Goal: Task Accomplishment & Management: Use online tool/utility

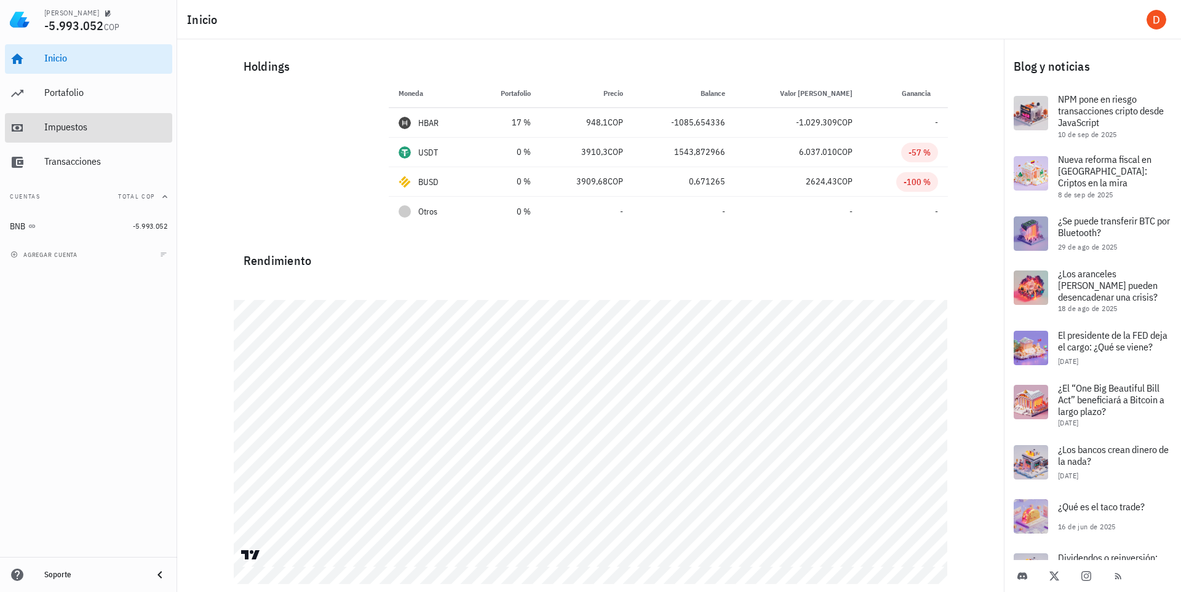
click at [66, 119] on div "Impuestos" at bounding box center [105, 128] width 123 height 28
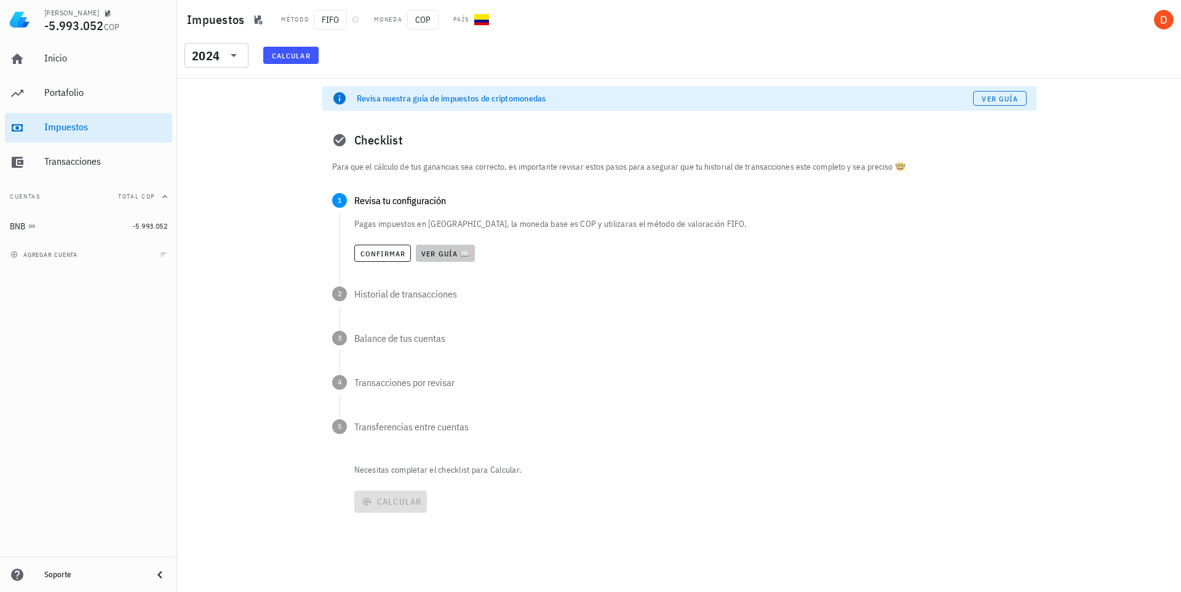
click at [437, 250] on span "Ver guía 📖" at bounding box center [445, 253] width 49 height 9
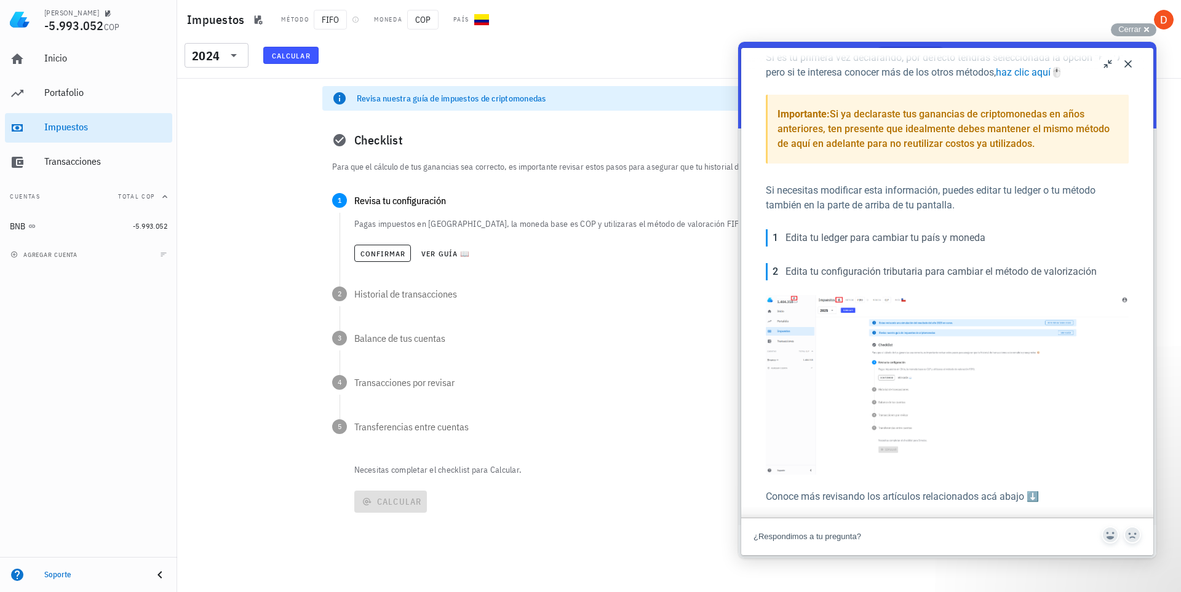
scroll to position [289, 0]
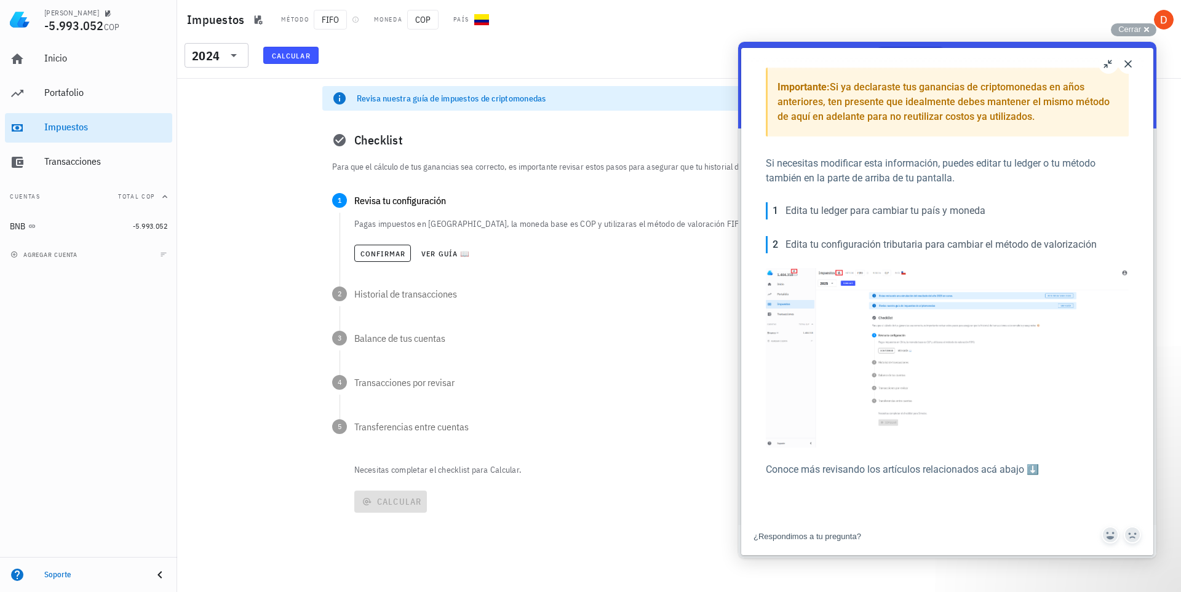
click at [526, 142] on div "Checklist" at bounding box center [679, 140] width 714 height 39
click at [1125, 61] on button "Close" at bounding box center [1129, 64] width 20 height 20
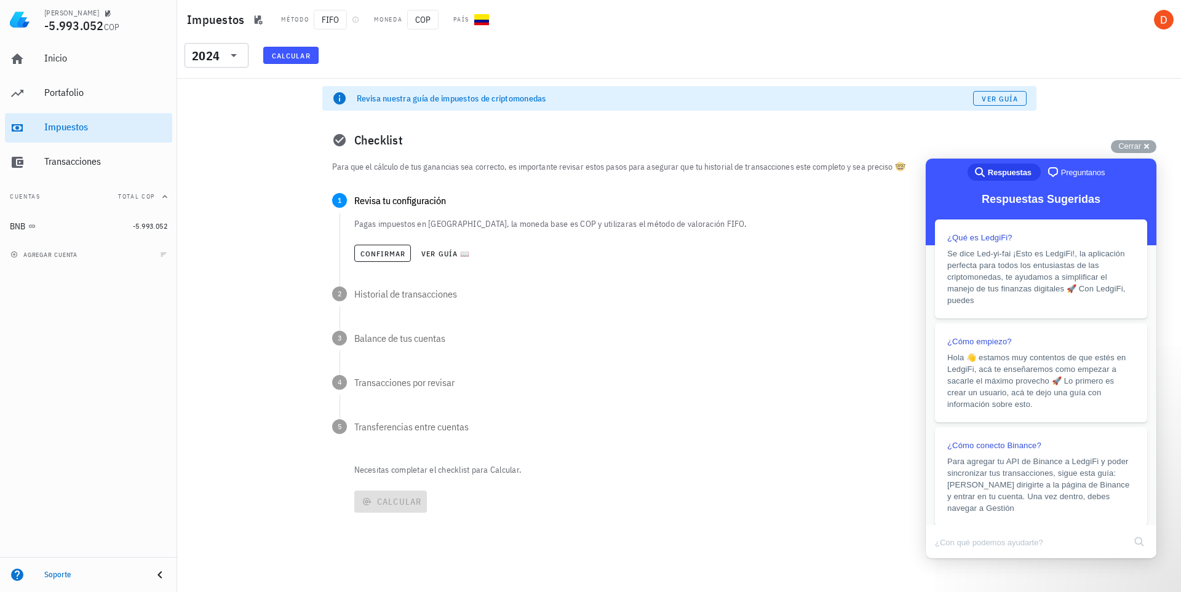
scroll to position [254, 0]
click at [334, 18] on span "FIFO" at bounding box center [330, 20] width 33 height 20
click at [357, 19] on icon "button" at bounding box center [355, 19] width 7 height 7
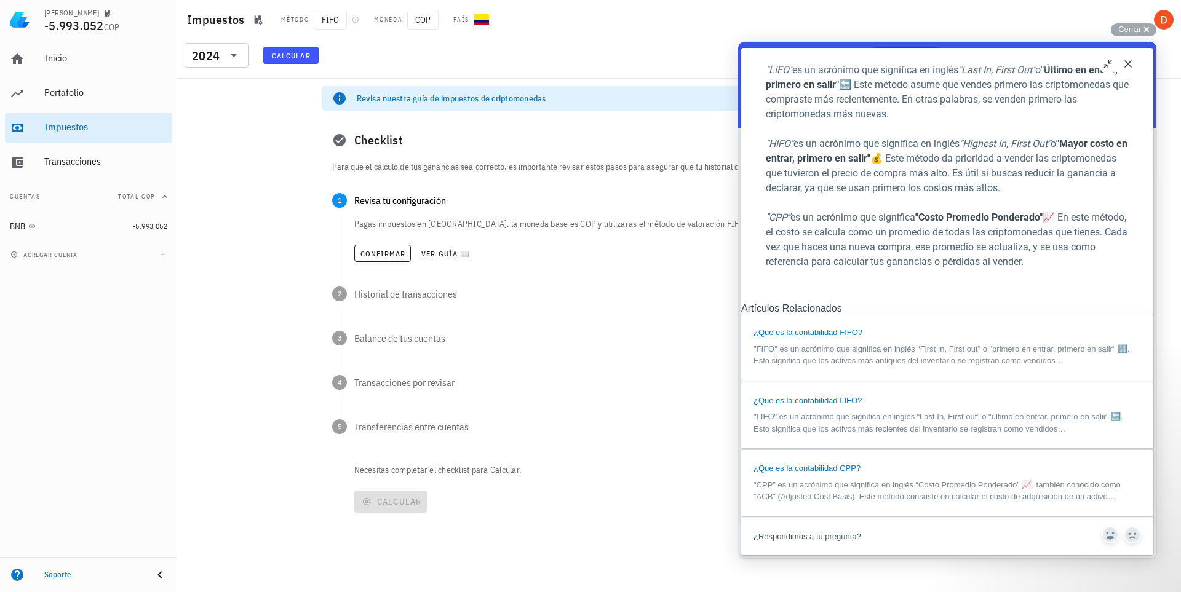
scroll to position [620, 0]
click at [1127, 63] on button "Close" at bounding box center [1129, 64] width 20 height 20
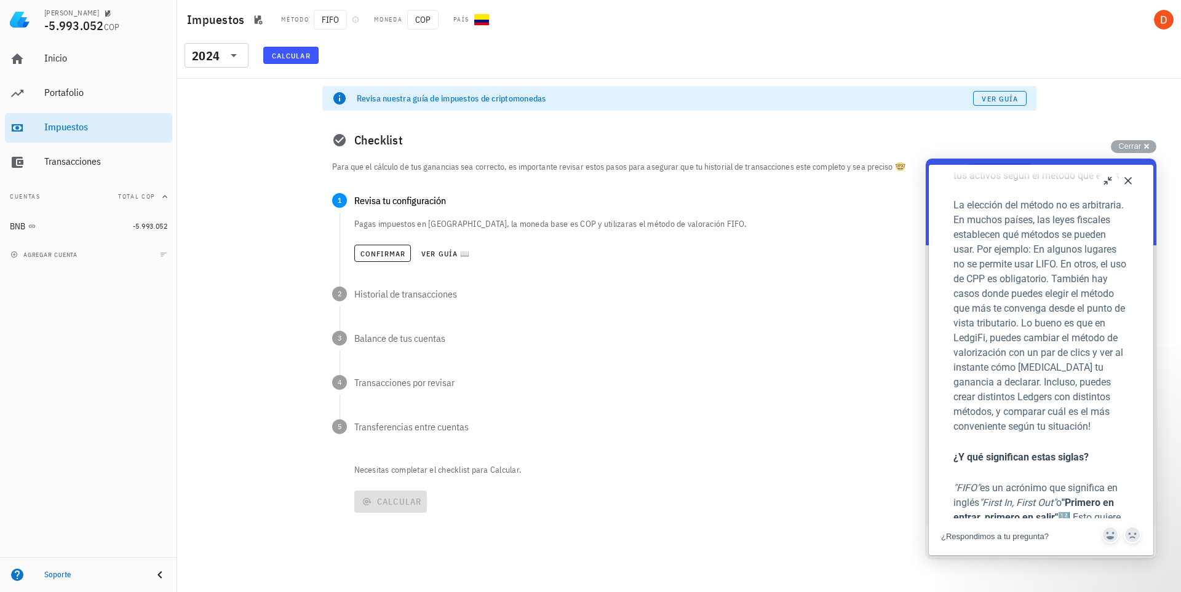
scroll to position [578, 0]
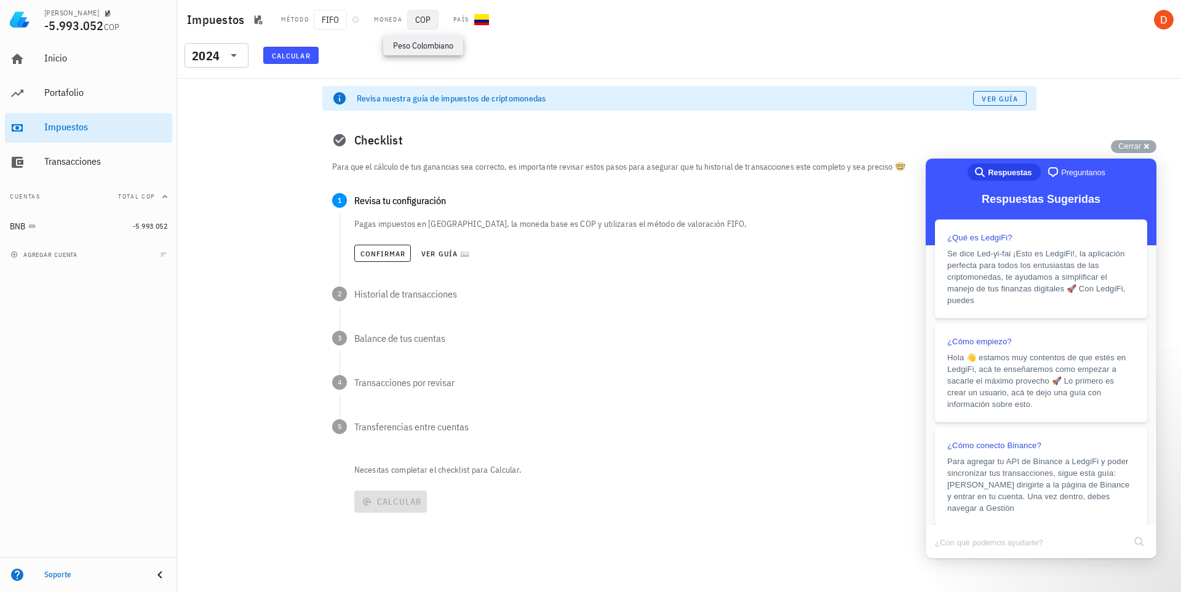
click at [431, 17] on span "COP" at bounding box center [422, 20] width 31 height 20
click at [333, 14] on span "FIFO" at bounding box center [330, 20] width 33 height 20
click at [388, 256] on span "Confirmar" at bounding box center [383, 253] width 46 height 9
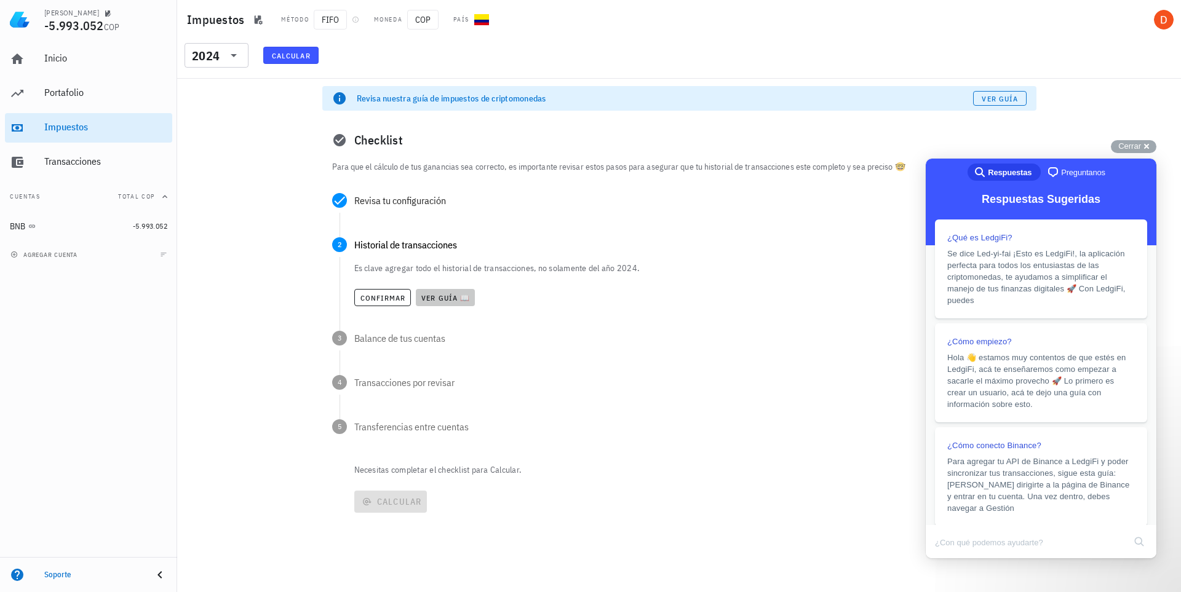
click at [458, 297] on span "Ver guía 📖" at bounding box center [445, 297] width 49 height 9
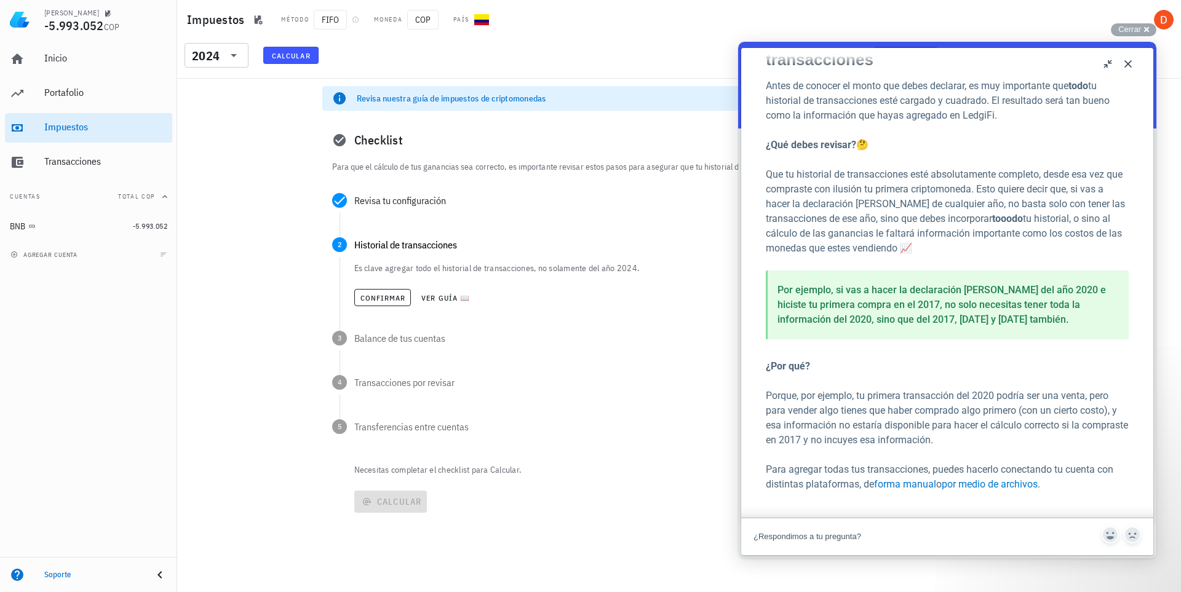
scroll to position [60, 0]
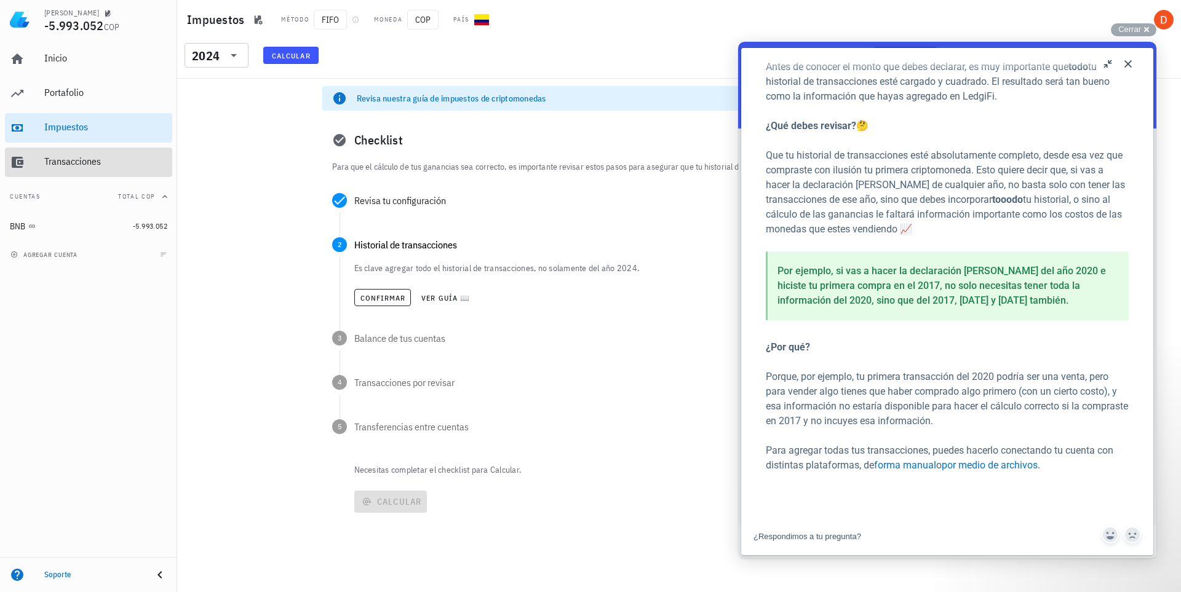
click at [88, 162] on div "Transacciones" at bounding box center [105, 162] width 123 height 12
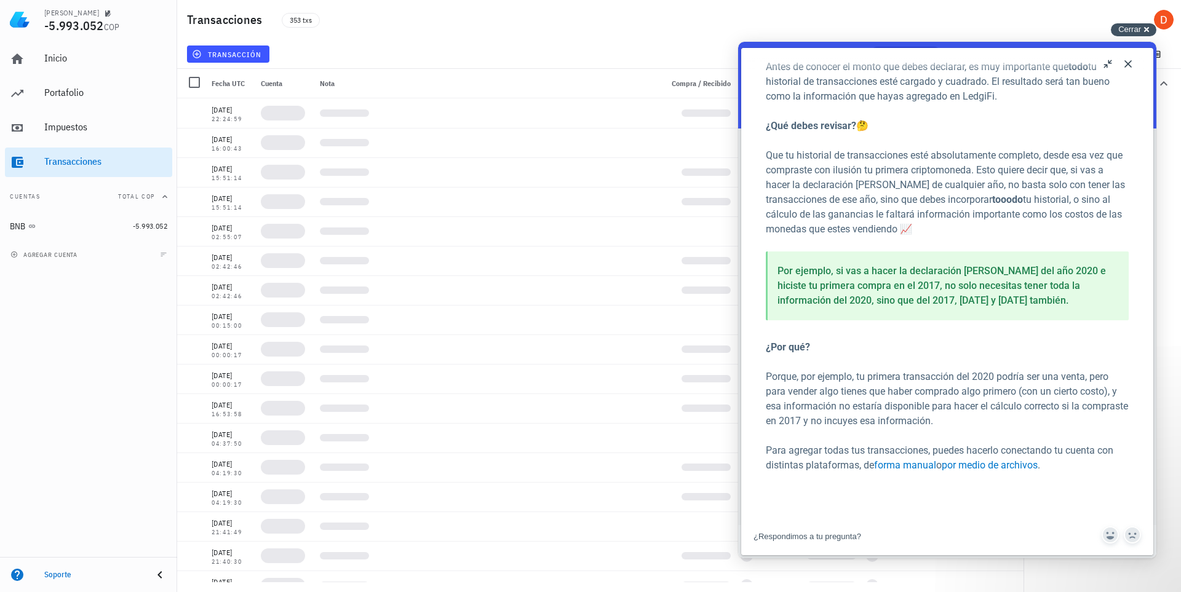
click at [1132, 30] on span "Cerrar" at bounding box center [1130, 29] width 23 height 9
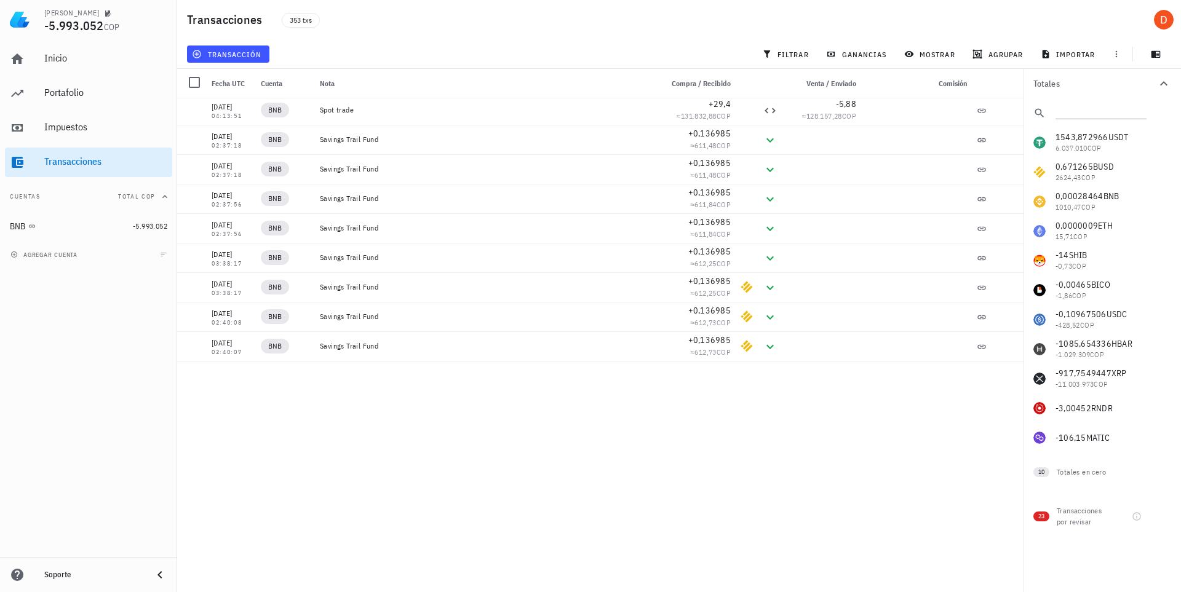
scroll to position [7726, 0]
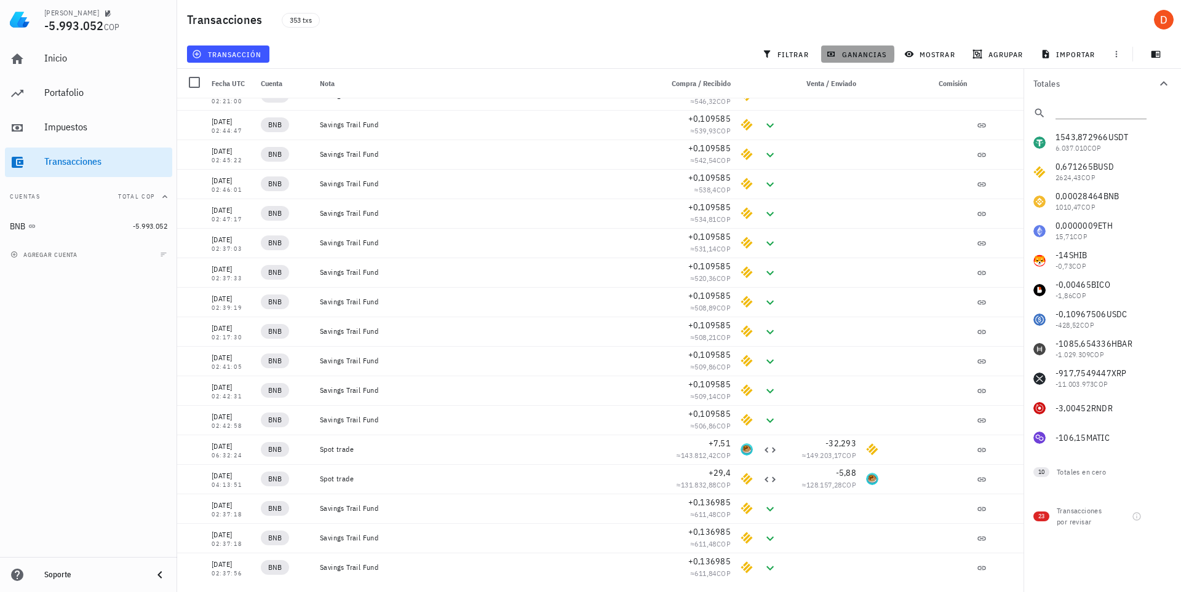
click at [877, 57] on span "ganancias" at bounding box center [858, 54] width 58 height 10
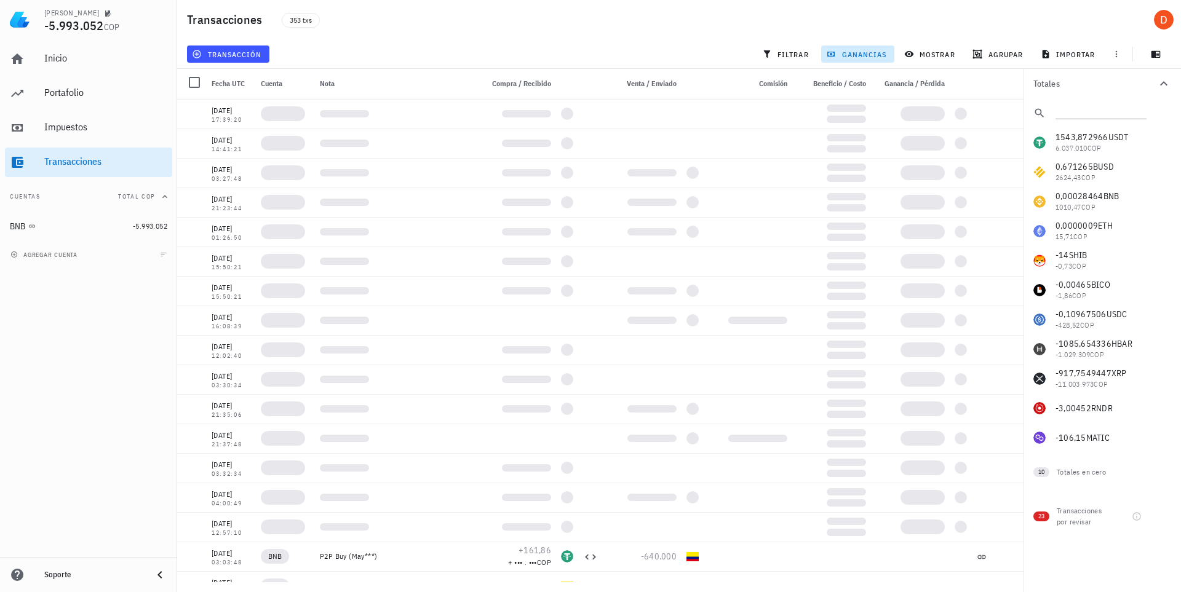
scroll to position [0, 0]
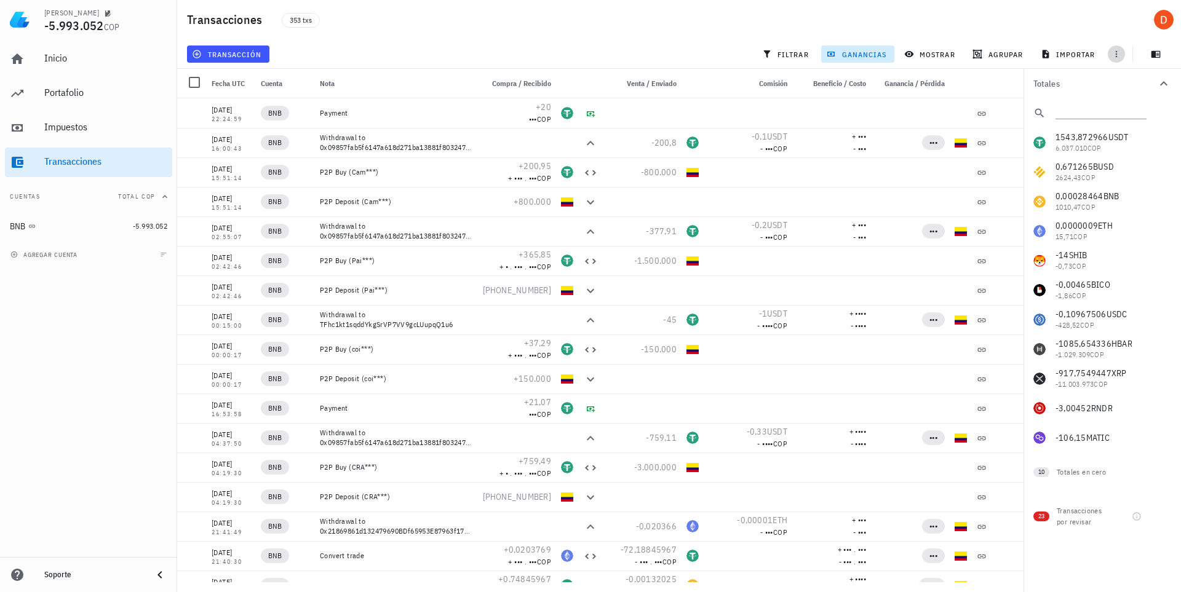
click at [1119, 55] on icon "button" at bounding box center [1117, 54] width 10 height 10
click at [1066, 54] on span "importar" at bounding box center [1069, 54] width 52 height 10
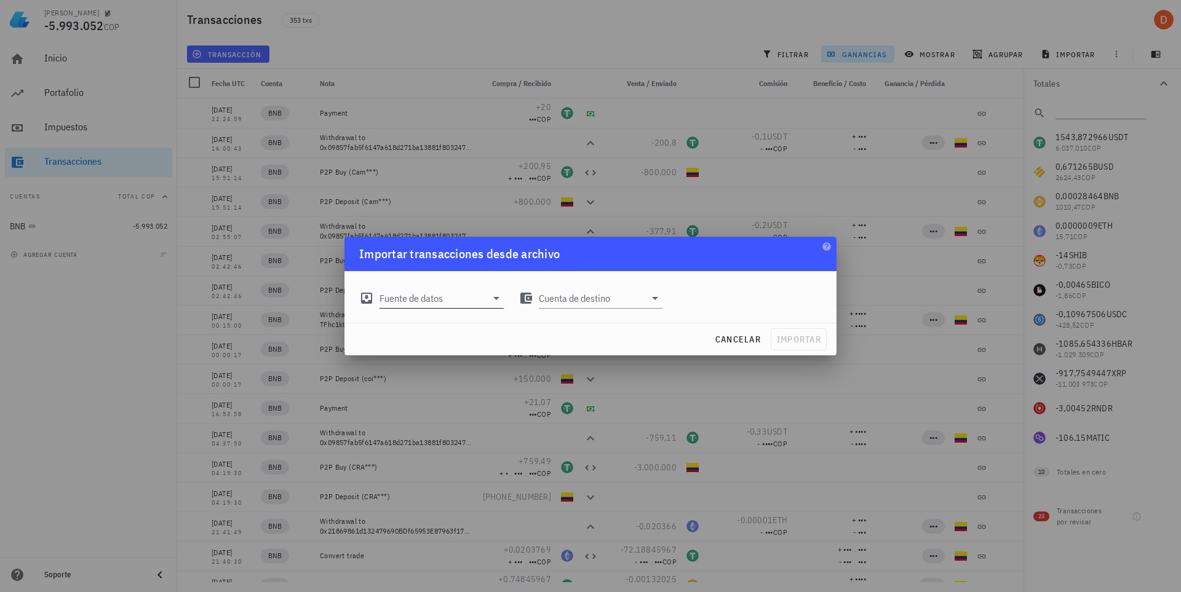
click at [486, 297] on input "Fuente de datos" at bounding box center [433, 299] width 107 height 20
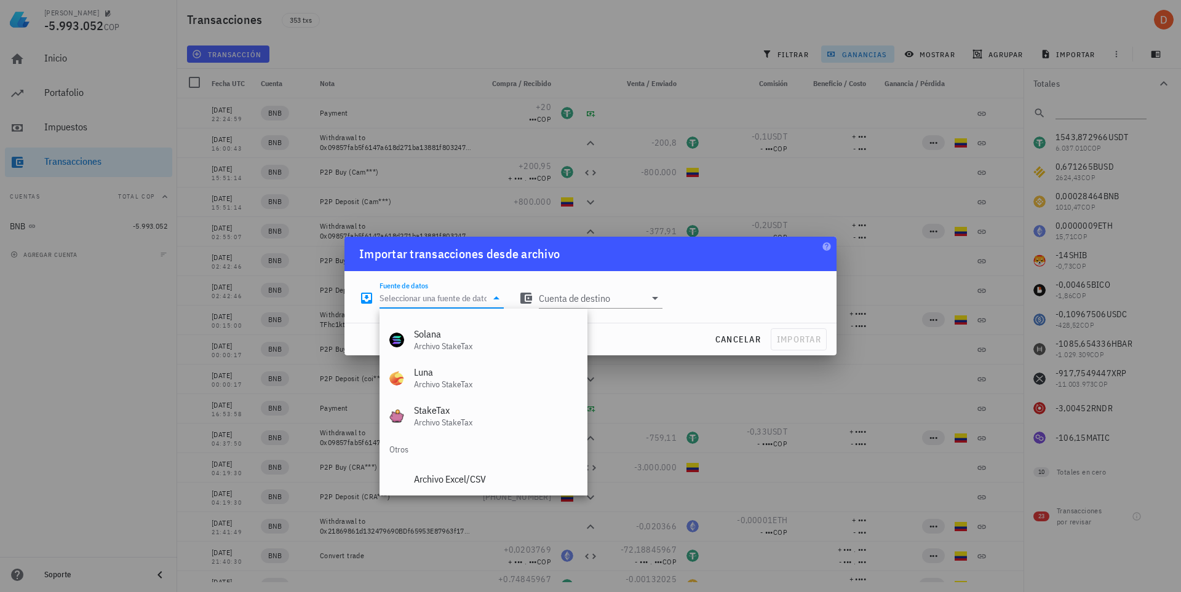
scroll to position [513, 0]
click at [730, 337] on span "cancelar" at bounding box center [738, 339] width 46 height 11
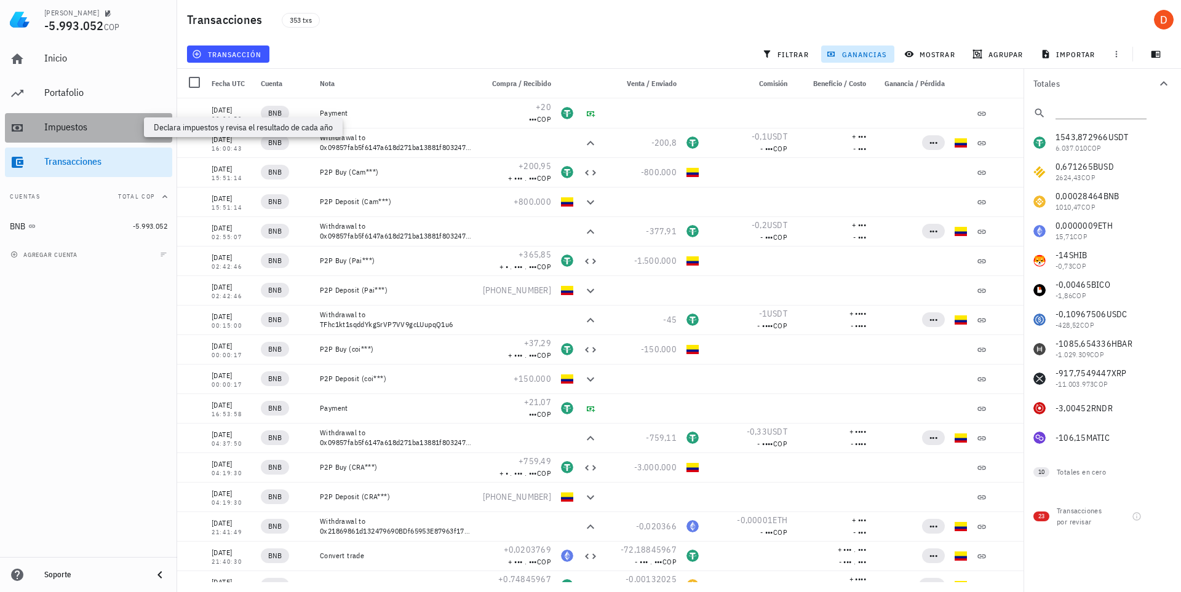
click at [81, 129] on div "Impuestos" at bounding box center [105, 127] width 123 height 12
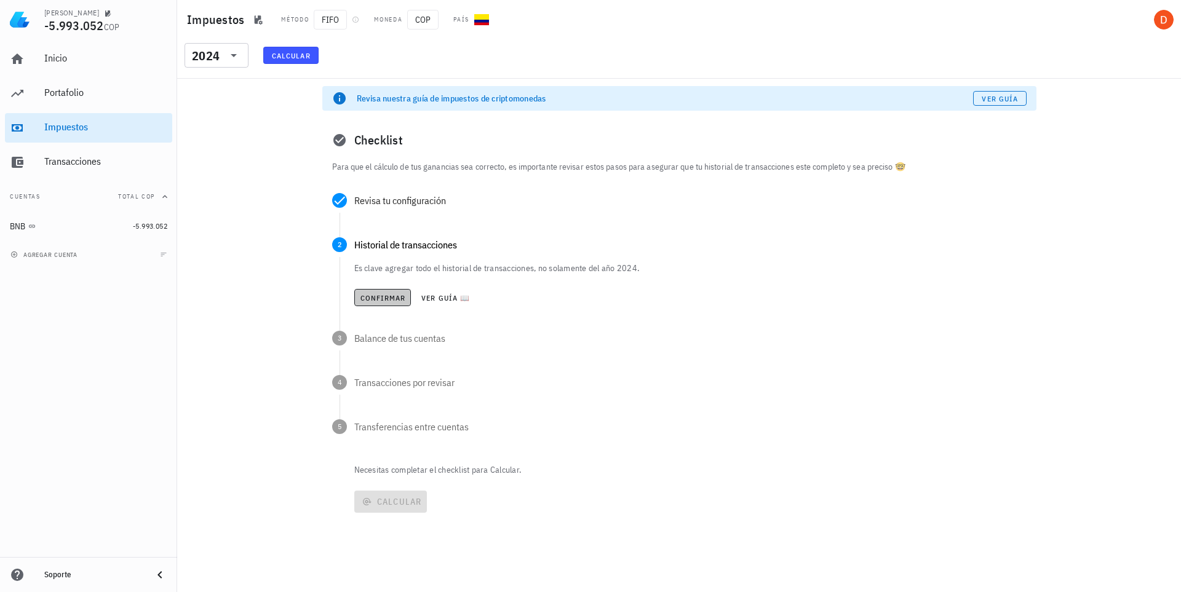
click at [370, 295] on span "Confirmar" at bounding box center [383, 297] width 46 height 9
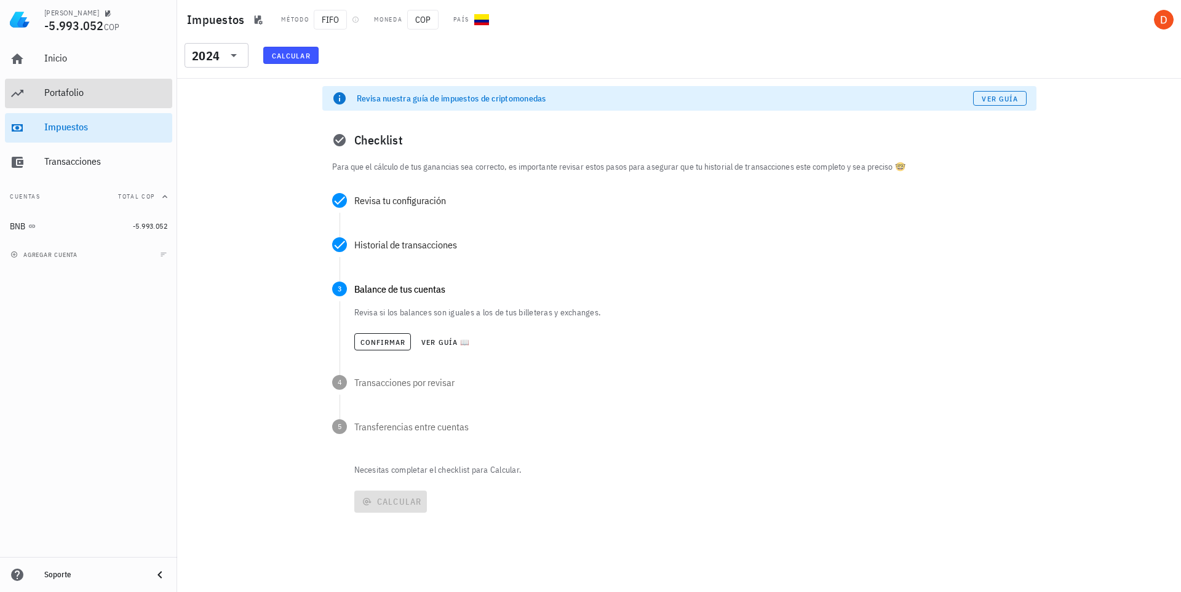
click at [54, 95] on div "Portafolio" at bounding box center [105, 93] width 123 height 12
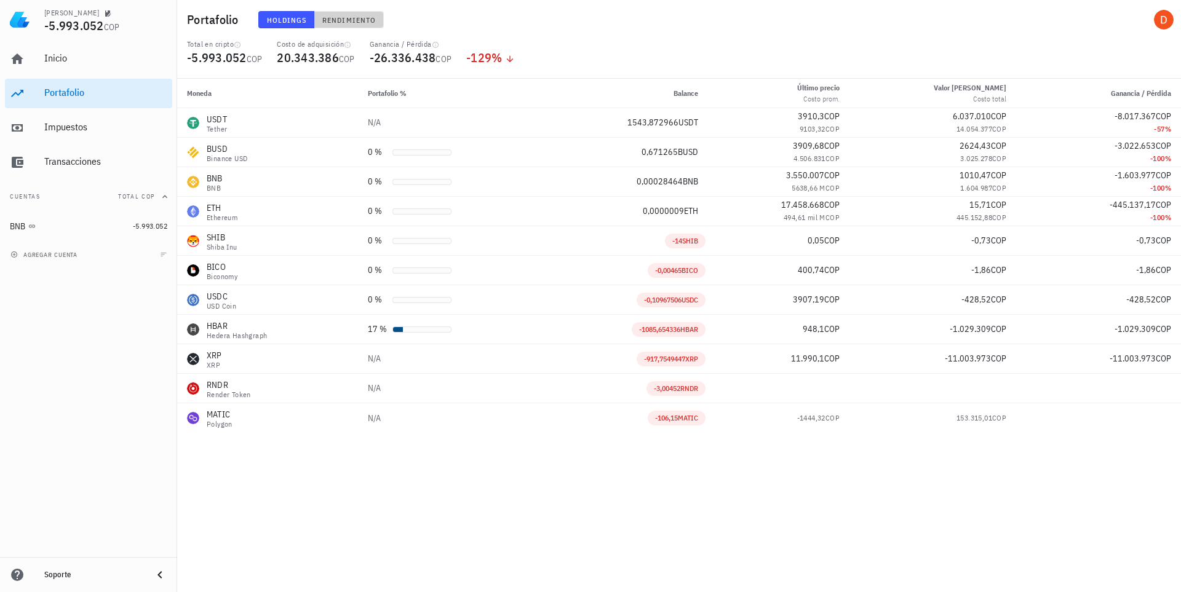
click at [363, 20] on span "Rendimiento" at bounding box center [349, 19] width 54 height 9
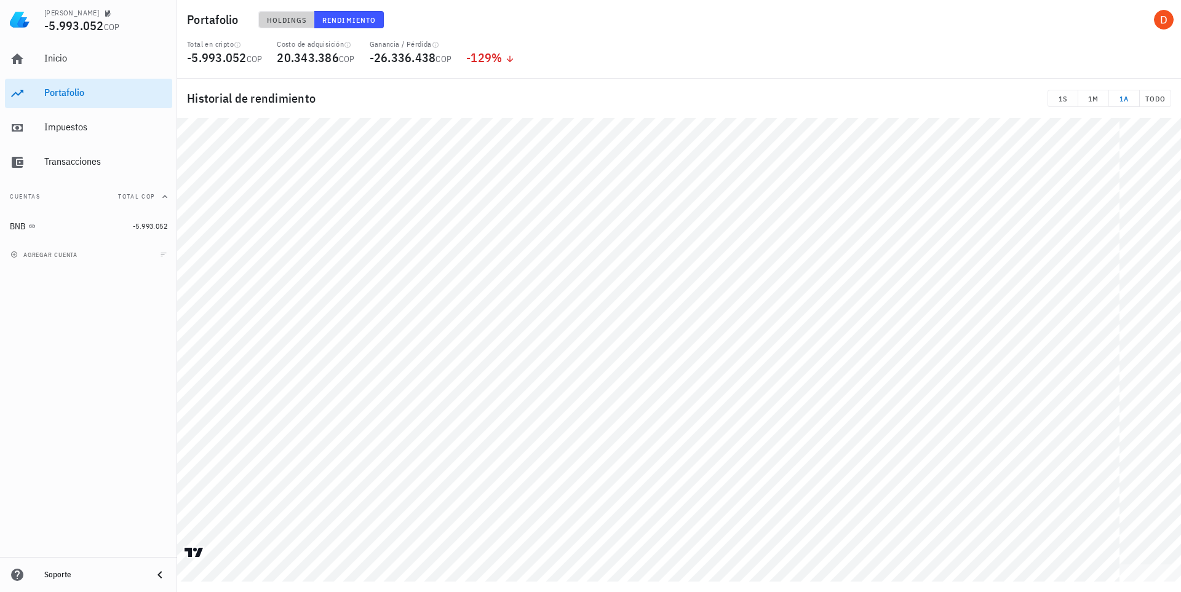
click at [296, 20] on span "Holdings" at bounding box center [286, 19] width 41 height 9
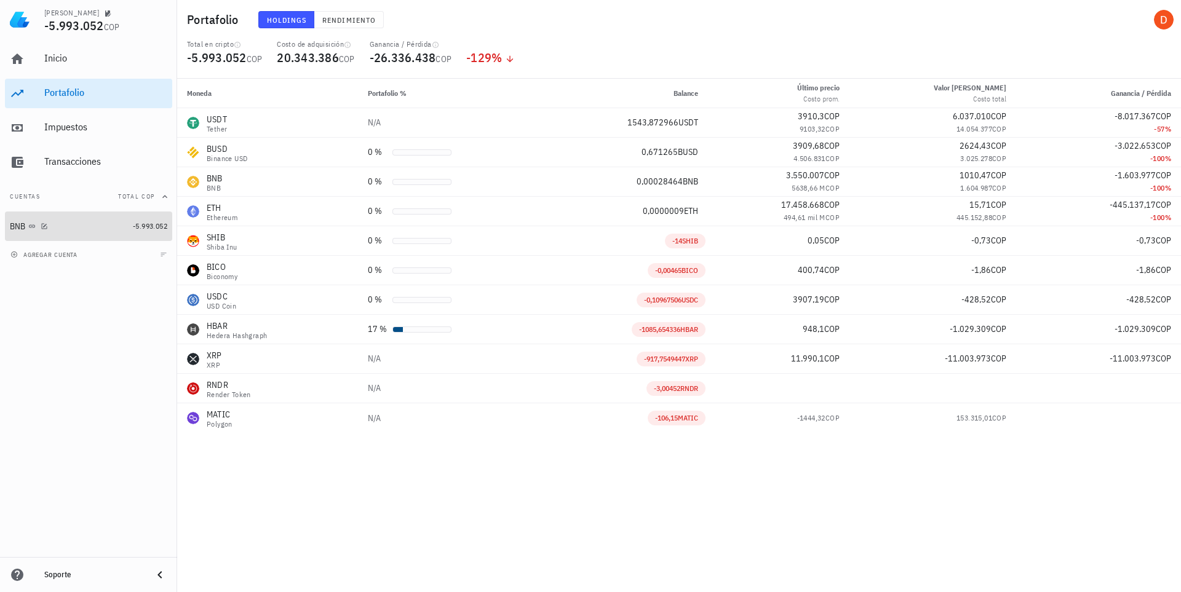
click at [76, 228] on div "BNB" at bounding box center [69, 227] width 118 height 12
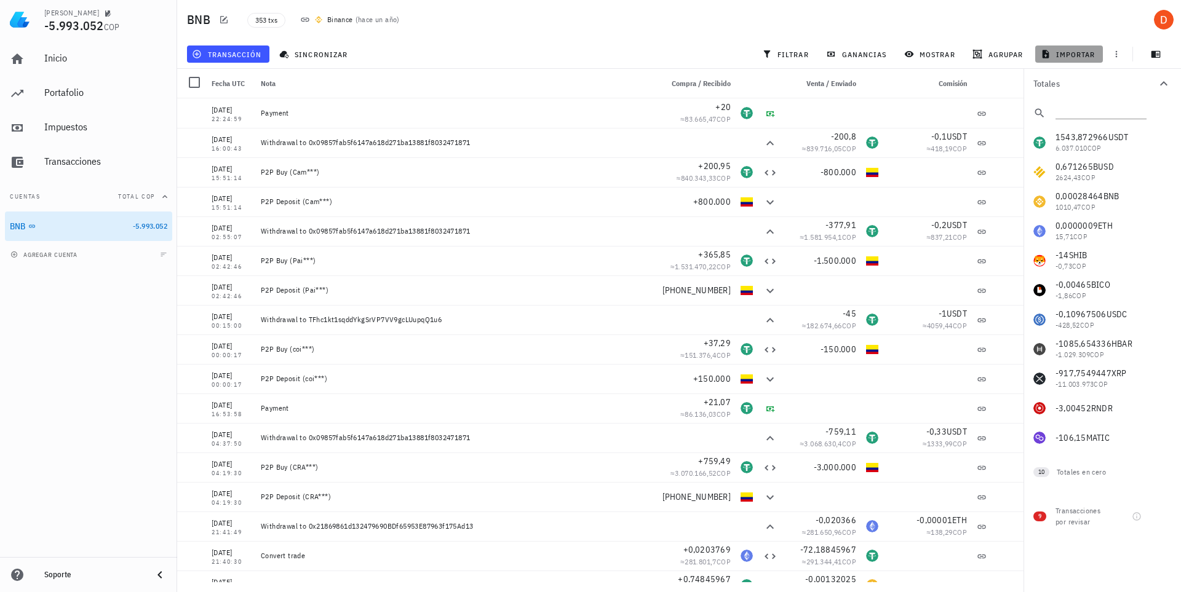
click at [1077, 52] on span "importar" at bounding box center [1069, 54] width 52 height 10
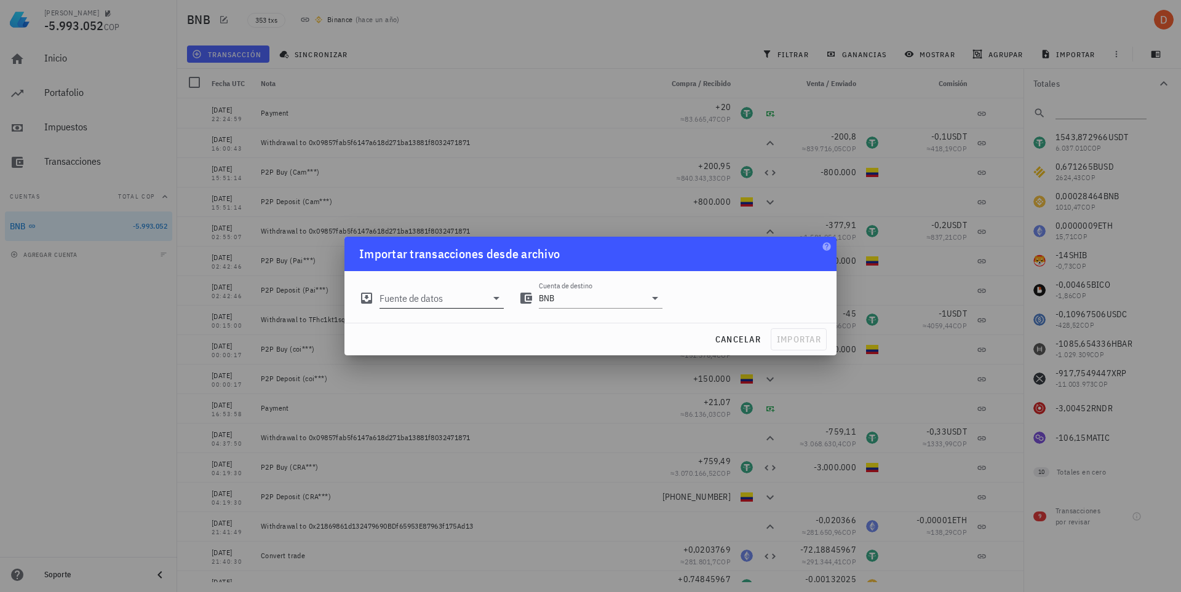
click at [494, 300] on icon at bounding box center [496, 298] width 15 height 15
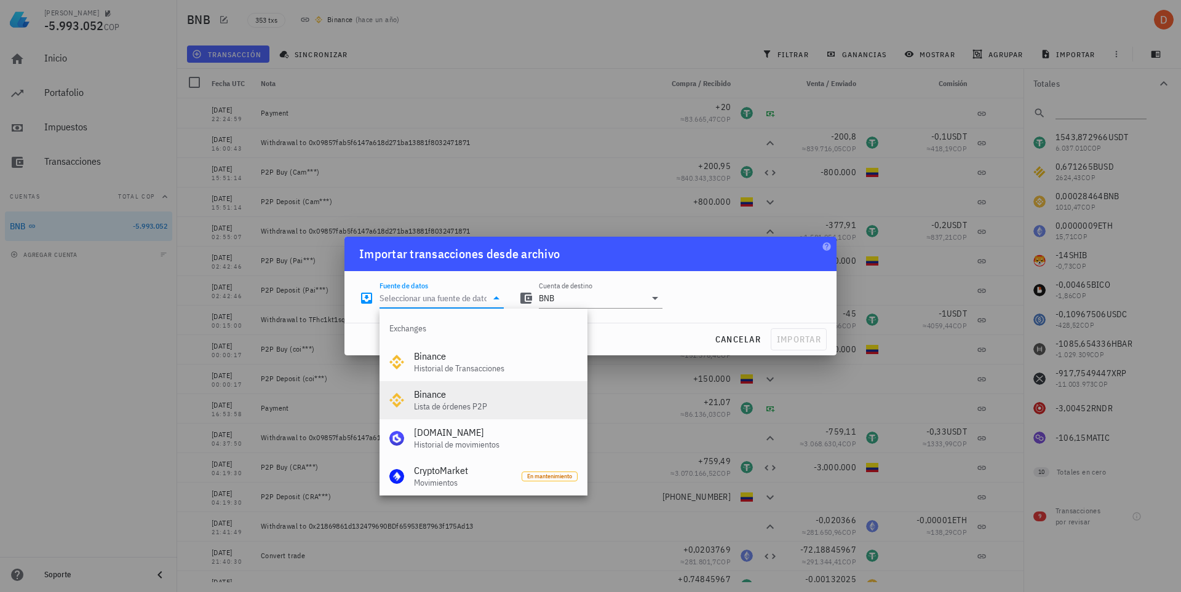
click at [455, 406] on div "Lista de órdenes P2P" at bounding box center [496, 407] width 164 height 10
type input "Binance P2P"
